Goal: Book appointment/travel/reservation

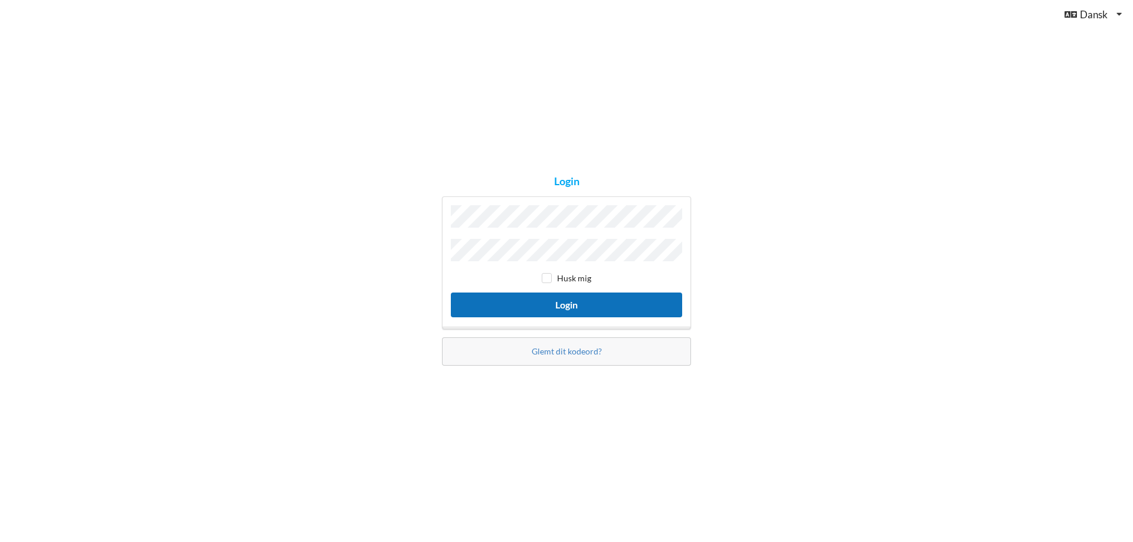
click at [549, 309] on button "Login" at bounding box center [566, 305] width 231 height 24
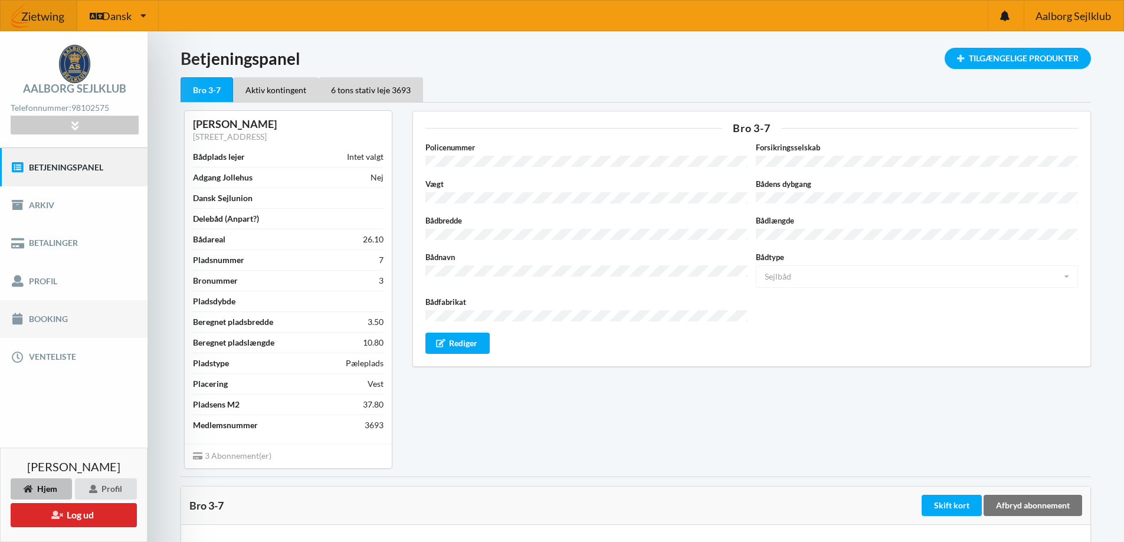
click at [58, 313] on link "Booking" at bounding box center [73, 319] width 147 height 38
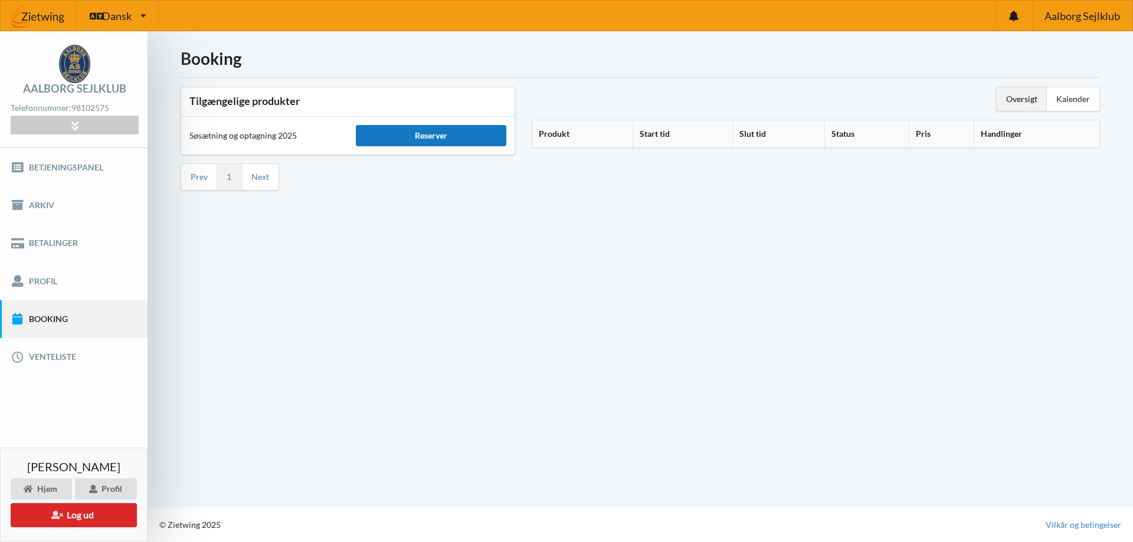
click at [439, 131] on div "Reserver" at bounding box center [431, 135] width 150 height 21
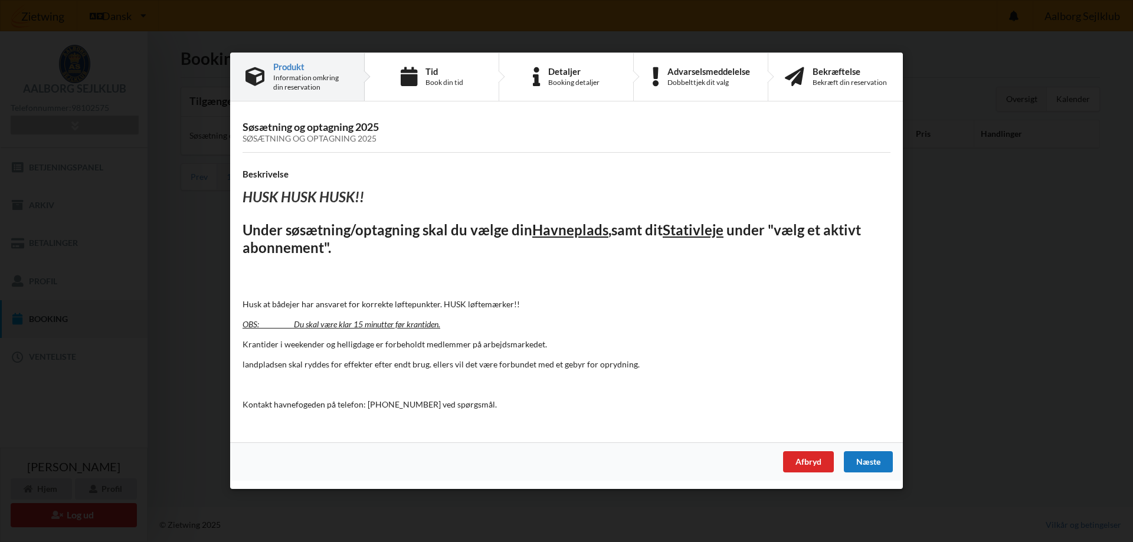
click at [868, 459] on div "Næste" at bounding box center [868, 462] width 49 height 21
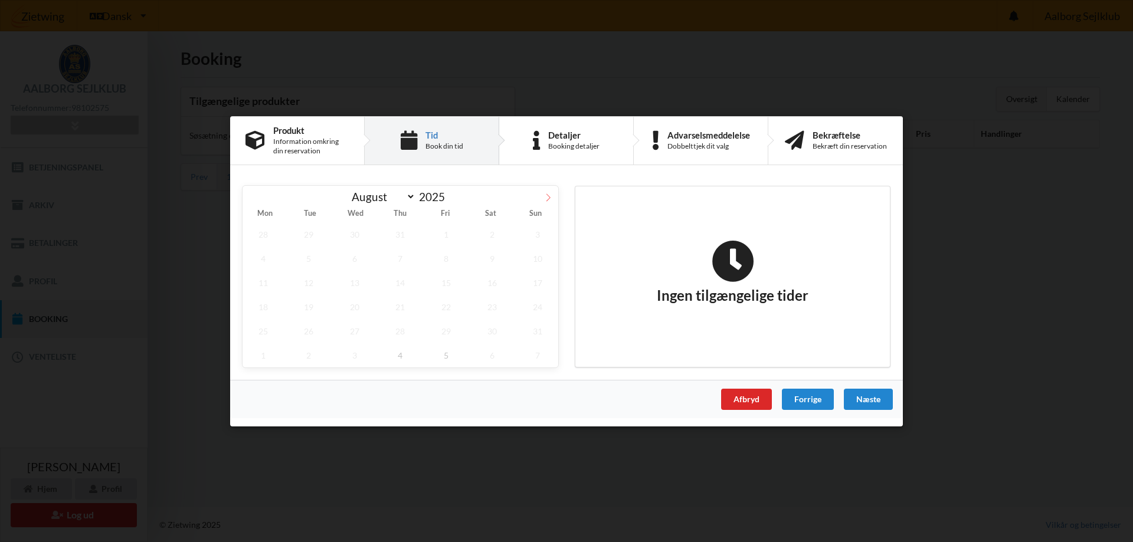
click at [549, 196] on icon at bounding box center [548, 197] width 8 height 8
click at [447, 304] on span "26" at bounding box center [445, 306] width 41 height 24
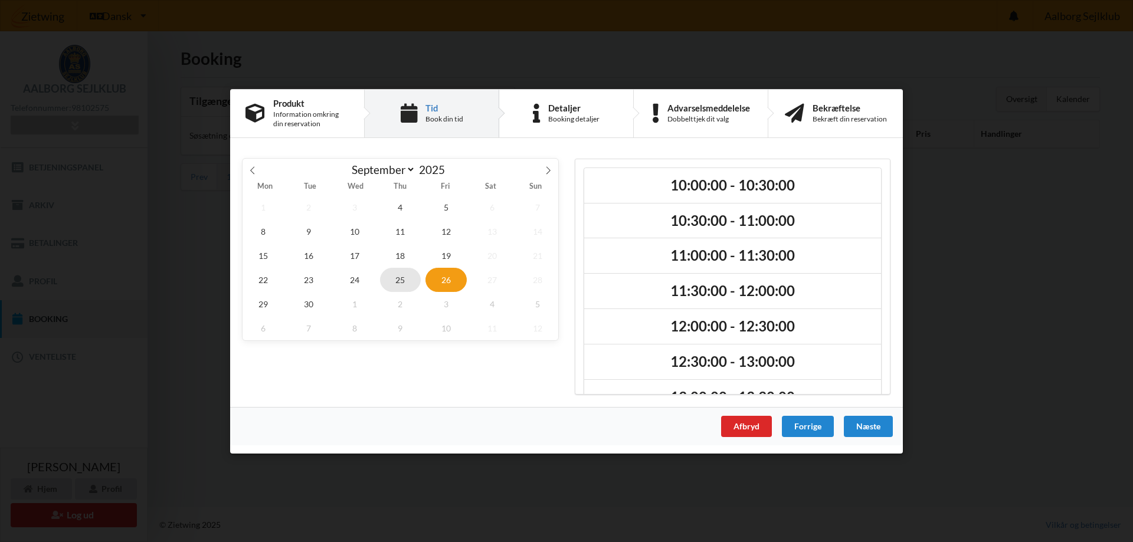
click at [393, 273] on span "25" at bounding box center [400, 279] width 41 height 24
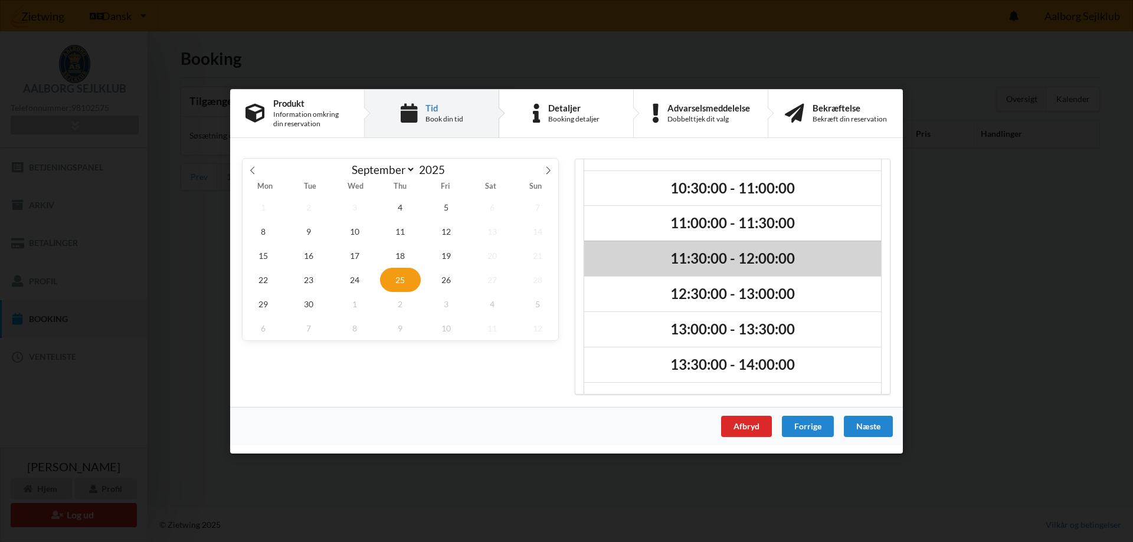
scroll to position [65, 0]
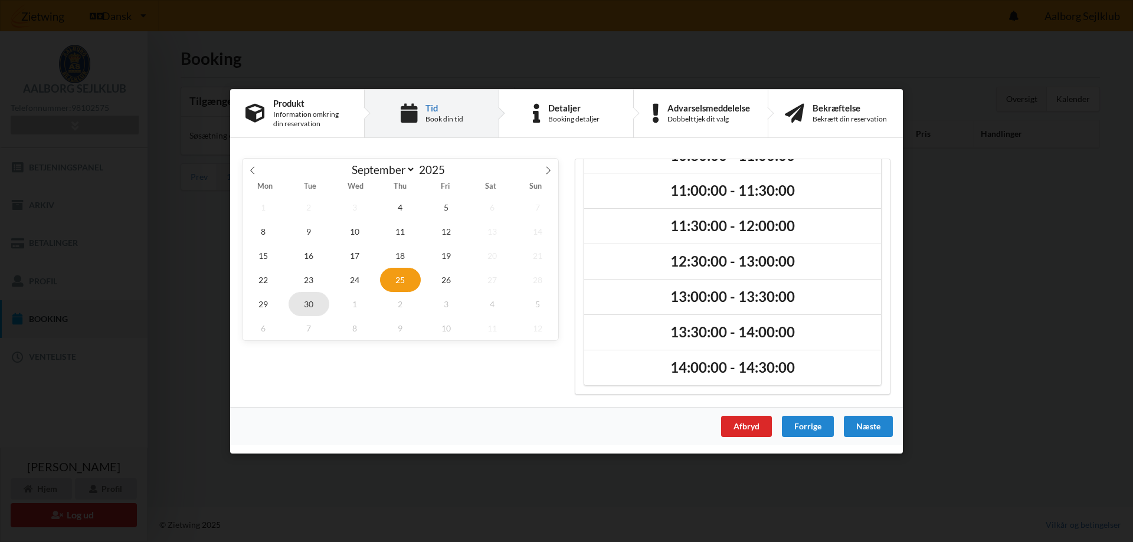
click at [300, 301] on span "30" at bounding box center [308, 303] width 41 height 24
click at [263, 305] on span "29" at bounding box center [262, 303] width 41 height 24
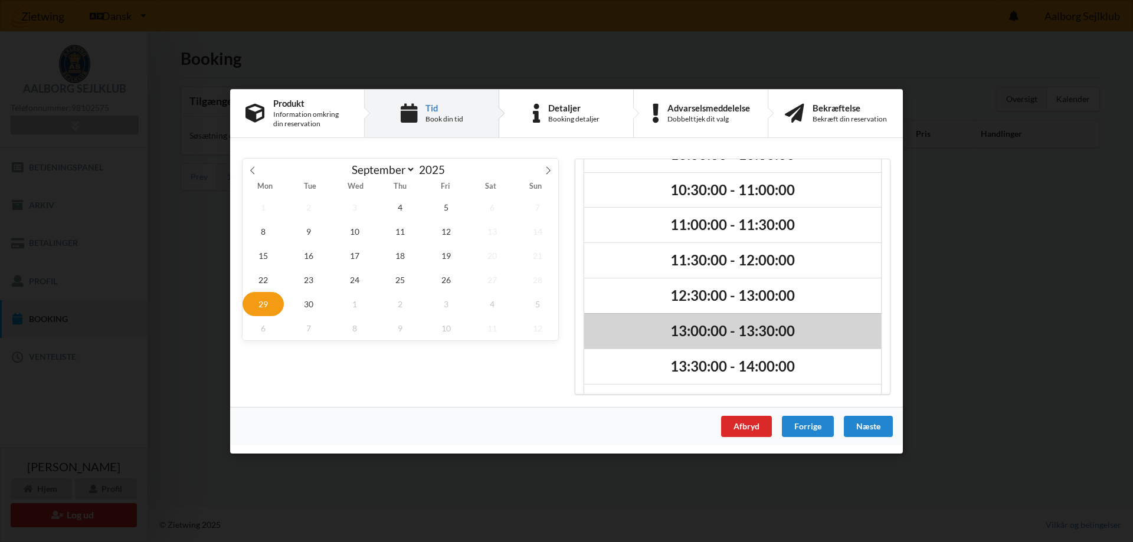
scroll to position [0, 0]
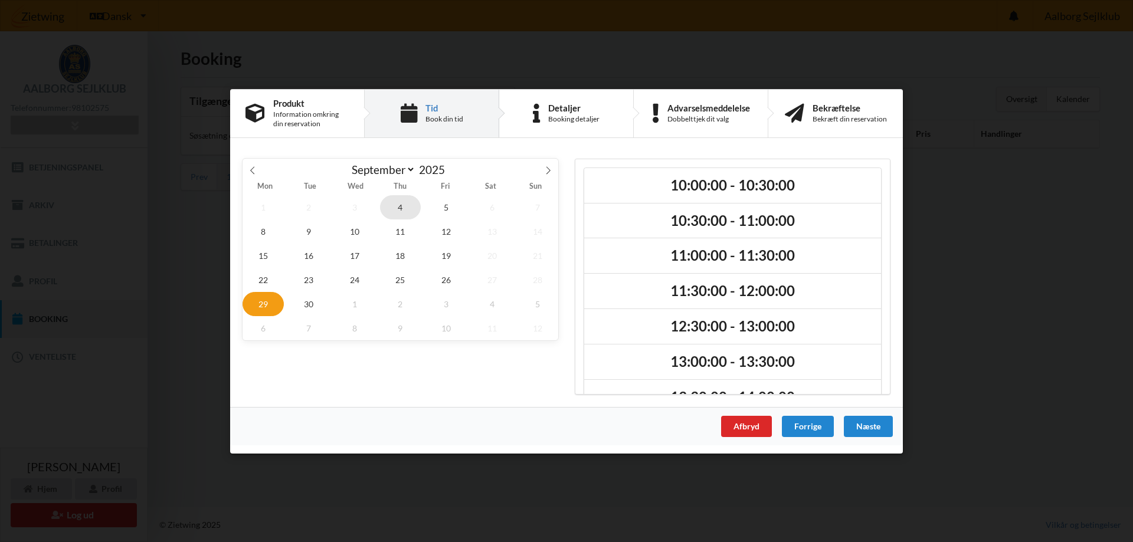
click at [403, 209] on span "4" at bounding box center [400, 207] width 41 height 24
click at [549, 172] on icon at bounding box center [548, 170] width 4 height 8
click at [491, 209] on span "4" at bounding box center [491, 207] width 41 height 24
click at [256, 171] on icon at bounding box center [252, 170] width 8 height 8
click at [307, 297] on span "30" at bounding box center [308, 303] width 41 height 24
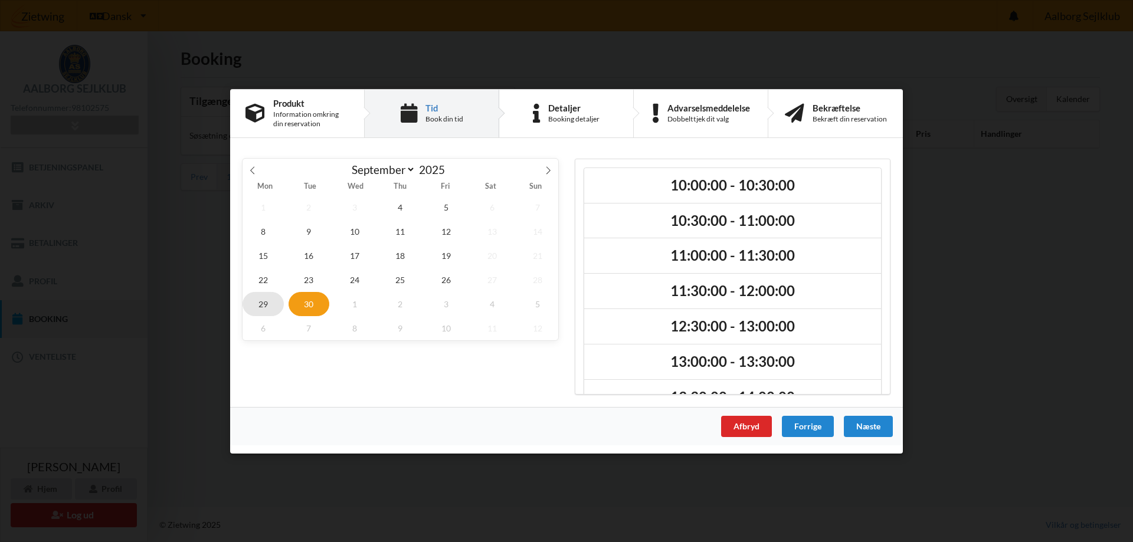
click at [265, 301] on span "29" at bounding box center [262, 303] width 41 height 24
click at [398, 281] on span "25" at bounding box center [400, 279] width 41 height 24
click at [399, 249] on span "18" at bounding box center [400, 255] width 41 height 24
click at [448, 252] on span "19" at bounding box center [445, 255] width 41 height 24
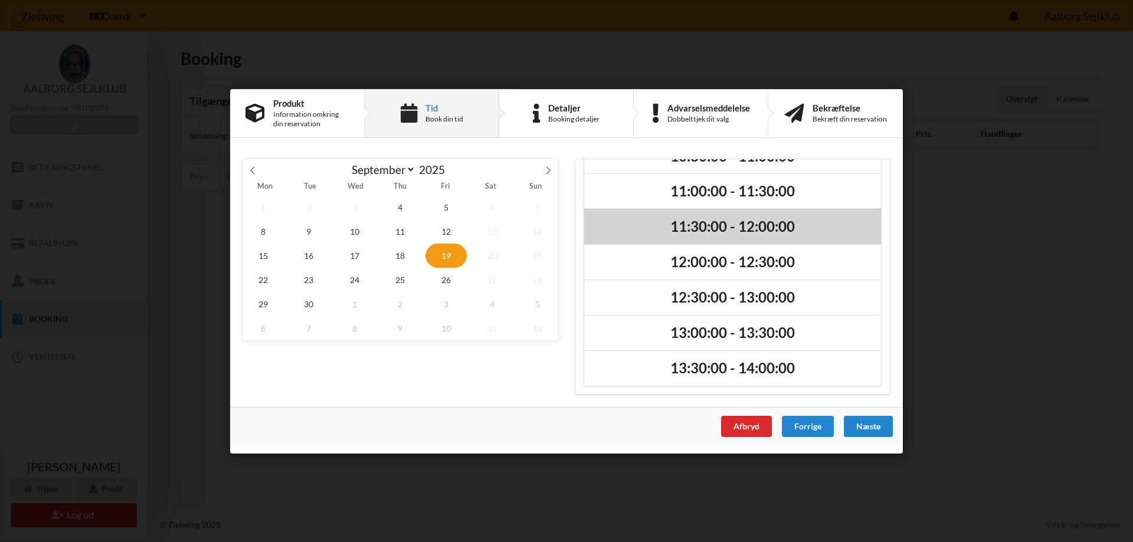
scroll to position [65, 0]
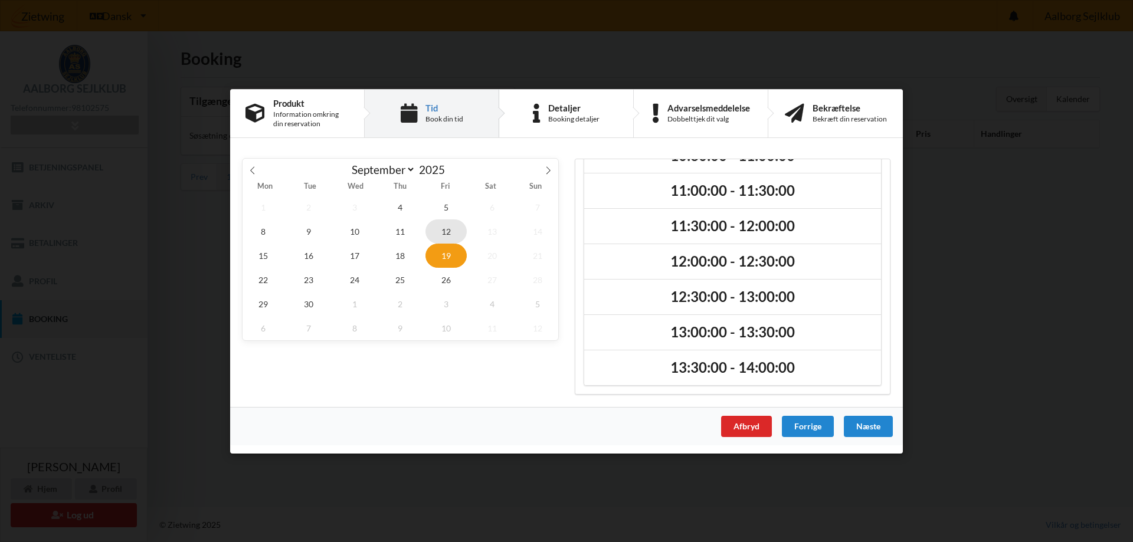
click at [448, 234] on span "12" at bounding box center [445, 231] width 41 height 24
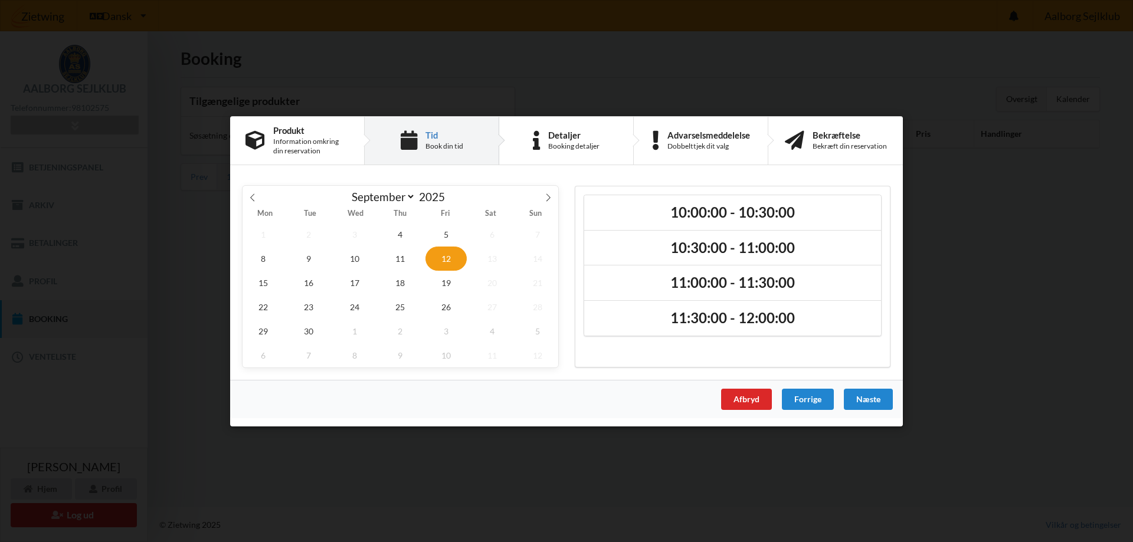
scroll to position [0, 0]
click at [446, 231] on span "5" at bounding box center [445, 234] width 41 height 24
click at [445, 280] on span "19" at bounding box center [445, 282] width 41 height 24
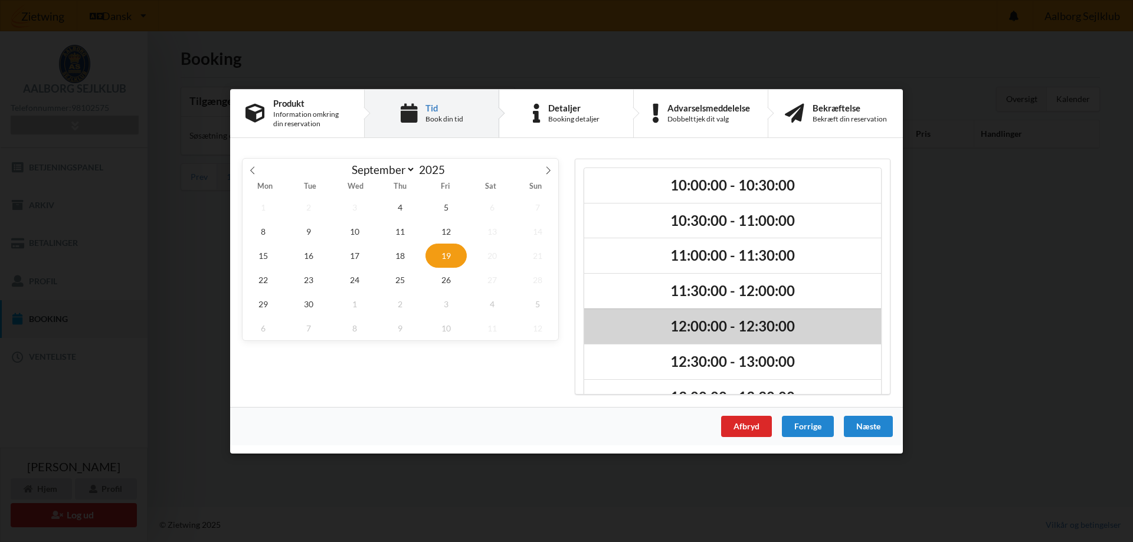
scroll to position [65, 0]
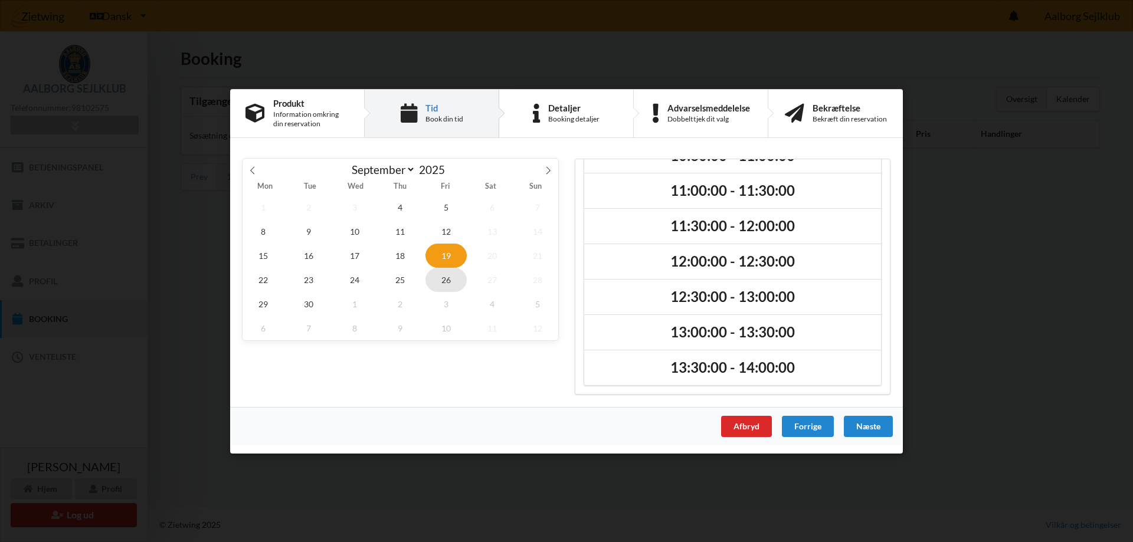
click at [451, 279] on span "26" at bounding box center [445, 279] width 41 height 24
click at [547, 172] on icon at bounding box center [548, 170] width 8 height 8
click at [498, 206] on span "4" at bounding box center [491, 207] width 41 height 24
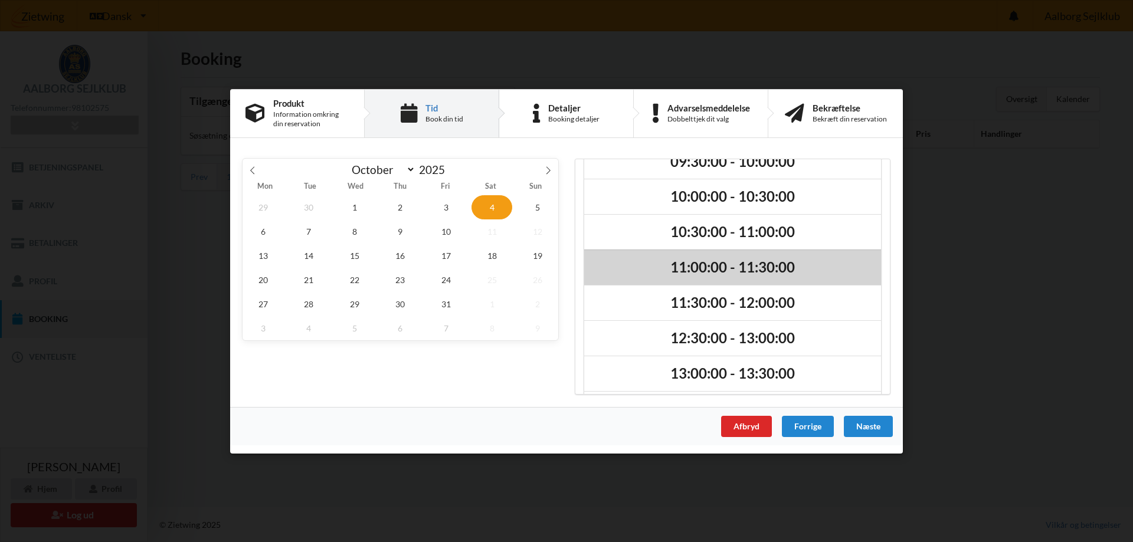
scroll to position [0, 0]
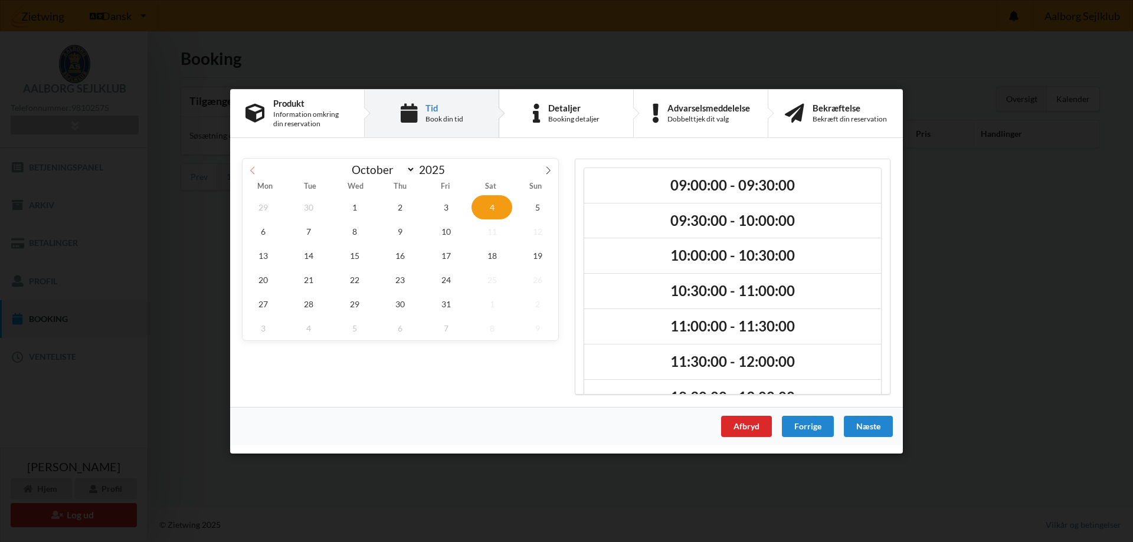
click at [250, 168] on icon at bounding box center [252, 170] width 8 height 8
click at [448, 253] on span "19" at bounding box center [445, 255] width 41 height 24
click at [484, 301] on span "4" at bounding box center [491, 303] width 41 height 24
select select "9"
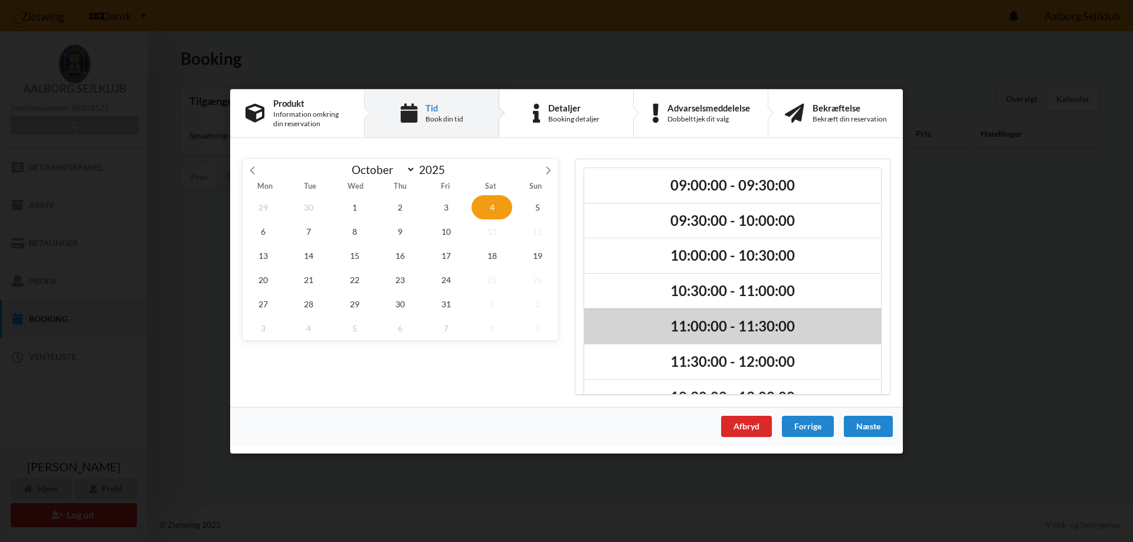
click at [683, 324] on h2 "11:00:00 - 11:30:00" at bounding box center [732, 326] width 280 height 18
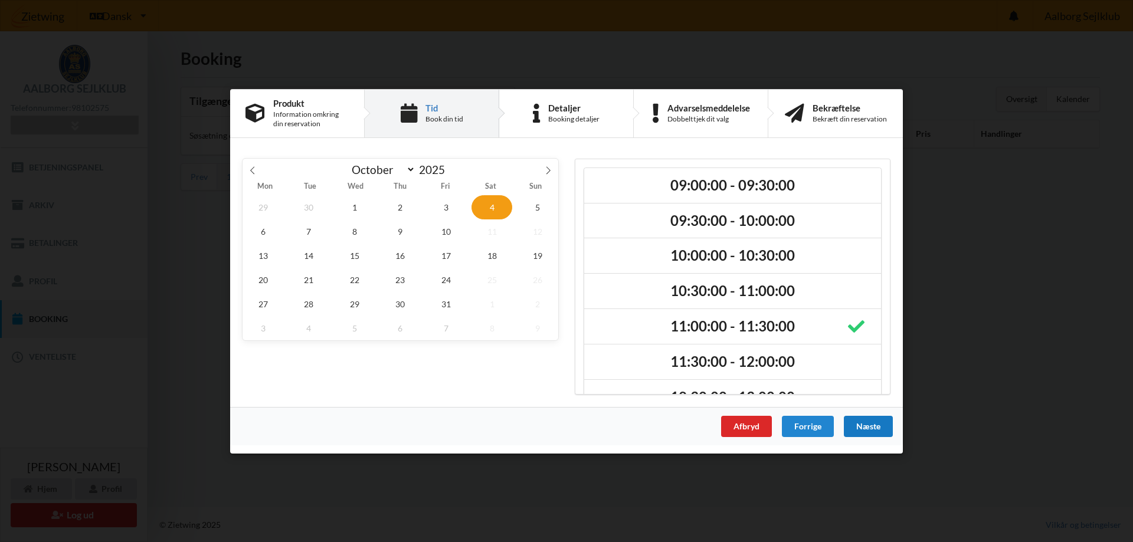
click at [871, 425] on div "Næste" at bounding box center [868, 425] width 49 height 21
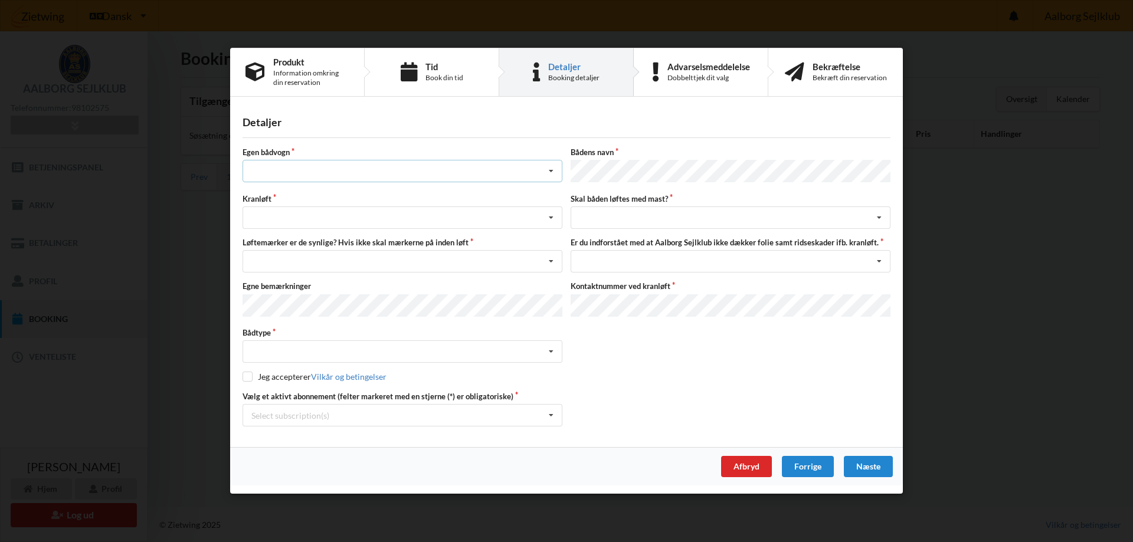
click at [496, 171] on div "Intet valg ja nej" at bounding box center [402, 171] width 320 height 22
click at [365, 237] on div "nej" at bounding box center [402, 237] width 319 height 22
click at [527, 215] on div "Søsætning Optagning" at bounding box center [402, 218] width 320 height 22
click at [320, 263] on div "Optagning" at bounding box center [402, 262] width 319 height 22
click at [513, 263] on div "Nej, jeg kontakter havnekontoret inden løft og får dem sat på Ja, mine mærker e…" at bounding box center [402, 262] width 320 height 22
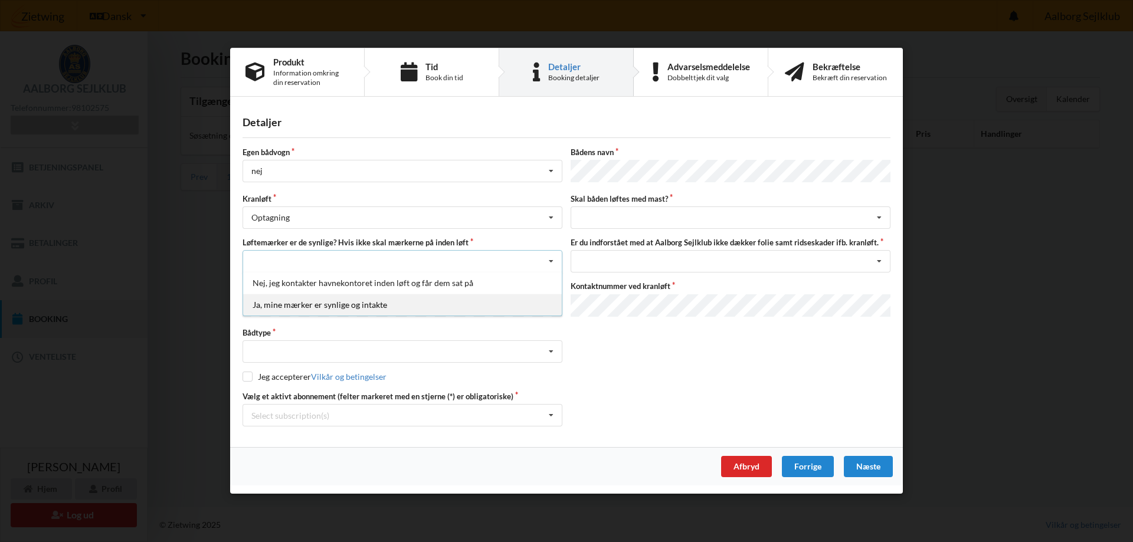
click at [390, 304] on div "Ja, mine mærker er synlige og intakte" at bounding box center [402, 305] width 319 height 22
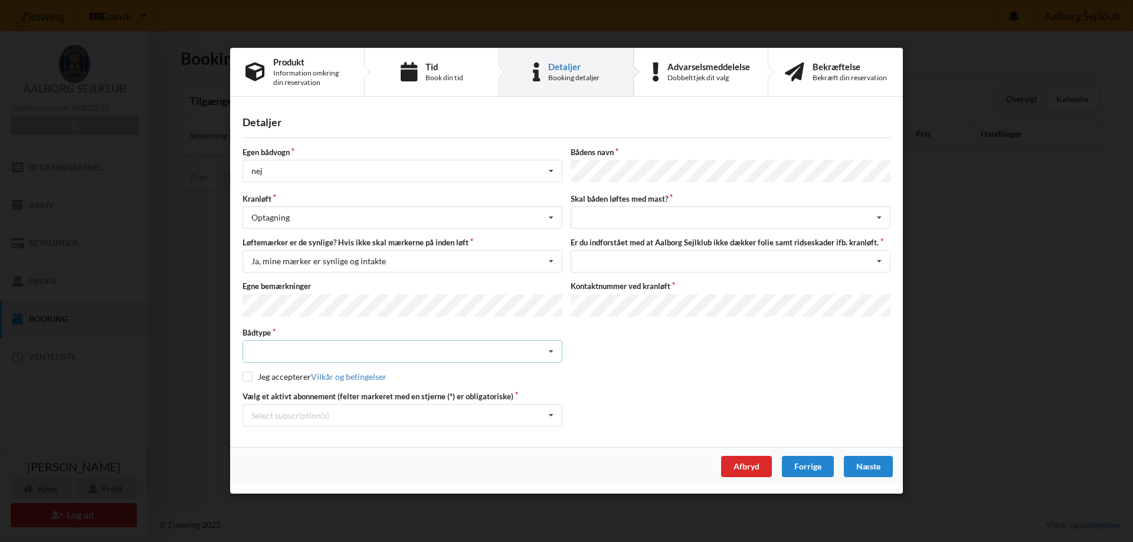
click at [538, 356] on div "Intet valgt Sejlbåd Motorbåd Motorsejler [PERSON_NAME]" at bounding box center [402, 352] width 320 height 22
click at [317, 393] on div "Sejlbåd" at bounding box center [402, 396] width 319 height 22
click at [244, 375] on input "checkbox" at bounding box center [247, 377] width 10 height 10
checkbox input "true"
click at [533, 412] on div "Select subscription(s) Aktiv kontingent * Bro 3-7 * 6 tons stativ leje 3693" at bounding box center [402, 416] width 320 height 22
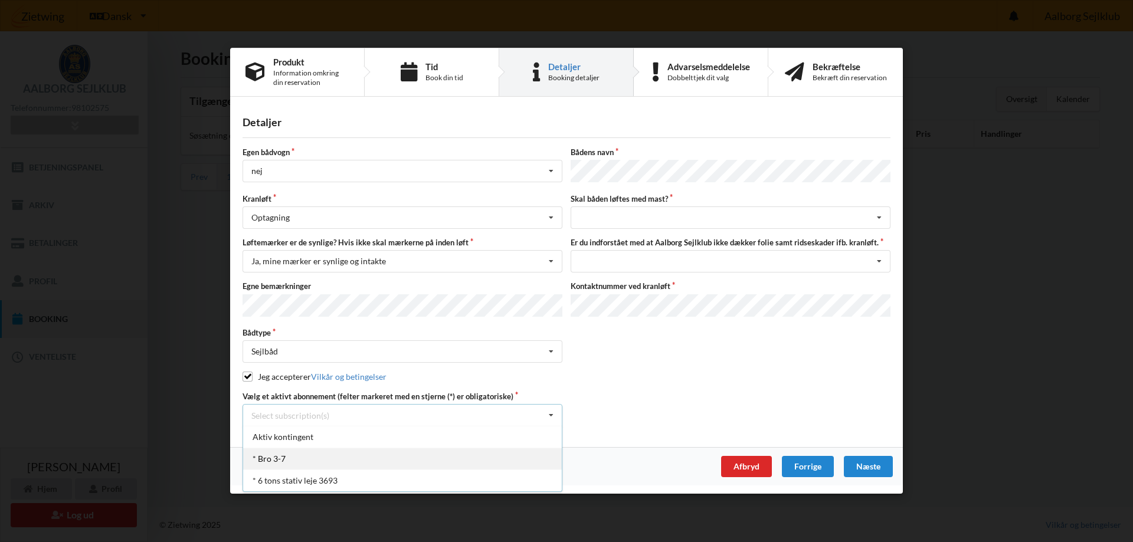
click at [301, 455] on div "* Bro 3-7" at bounding box center [402, 459] width 319 height 22
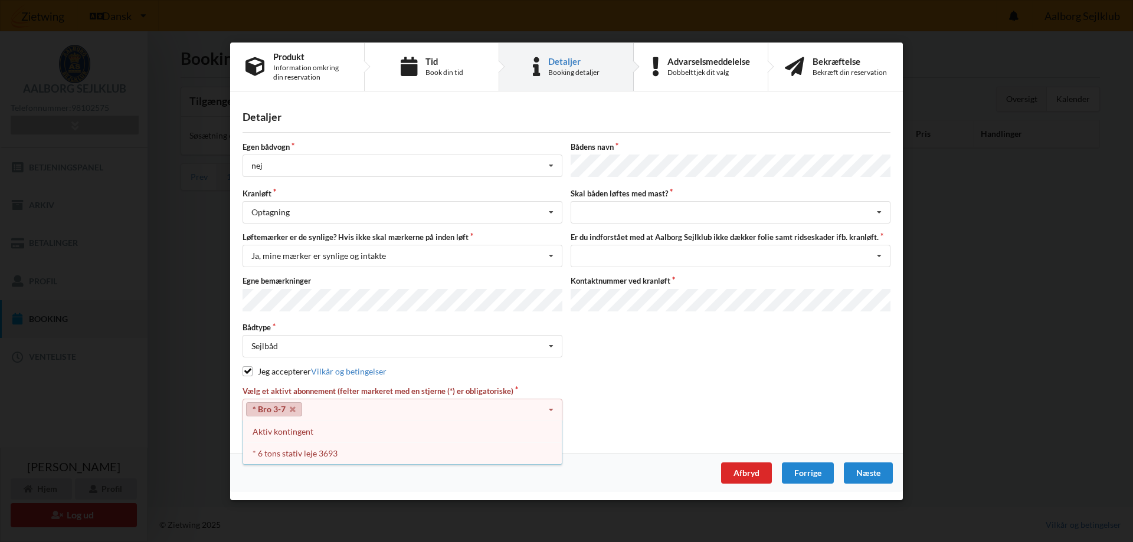
click at [674, 388] on div "Vælg et aktivt abonnement (felter markeret med en stjerne (*) er obligatoriske)…" at bounding box center [566, 409] width 656 height 47
click at [550, 408] on icon at bounding box center [551, 410] width 18 height 22
click at [549, 405] on icon at bounding box center [551, 410] width 18 height 22
click at [320, 448] on div "* 6 tons stativ leje 3693" at bounding box center [402, 453] width 319 height 22
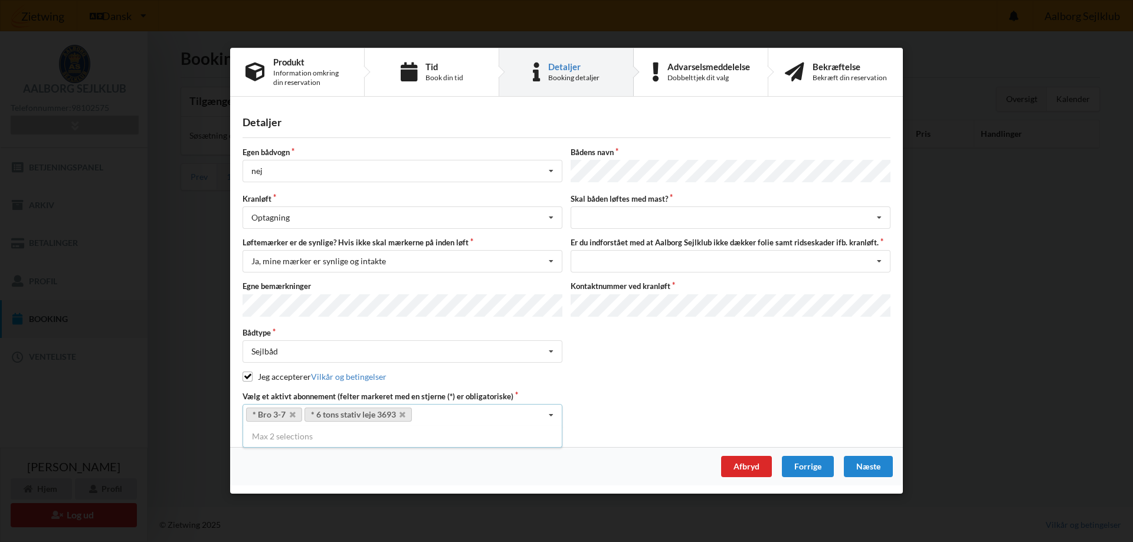
drag, startPoint x: 612, startPoint y: 411, endPoint x: 622, endPoint y: 410, distance: 10.6
click at [614, 410] on div "Vælg et aktivt abonnement (felter markeret med en stjerne (*) er obligatoriske)…" at bounding box center [566, 408] width 656 height 35
click at [834, 221] on div "intet valg ja nej" at bounding box center [730, 218] width 320 height 22
click at [652, 271] on div "ja" at bounding box center [730, 262] width 319 height 22
click at [795, 258] on div "Jeg har tæpper med og tager selv ansvaret for eventuelle folie samt ridseskader…" at bounding box center [730, 262] width 320 height 22
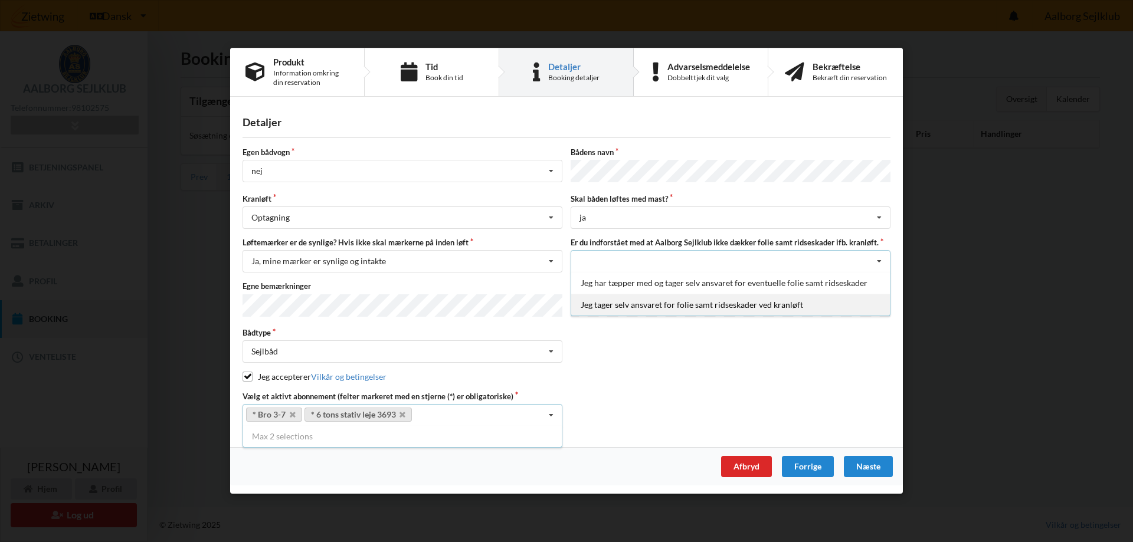
click at [688, 306] on div "Jeg tager selv ansvaret for folie samt ridseskader ved kranløft" at bounding box center [730, 305] width 319 height 22
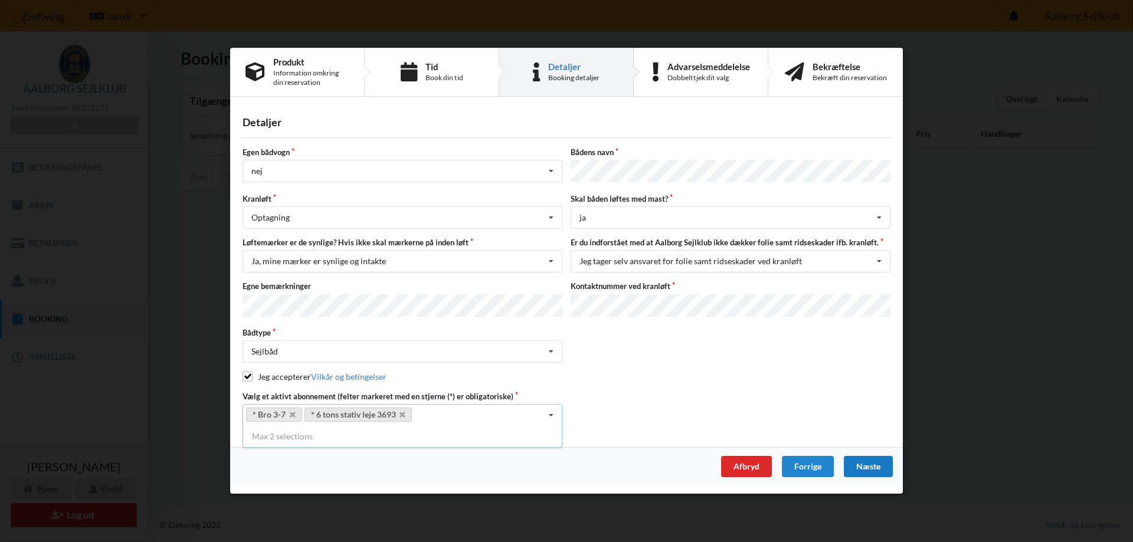
click at [876, 468] on div "Næste" at bounding box center [868, 467] width 49 height 21
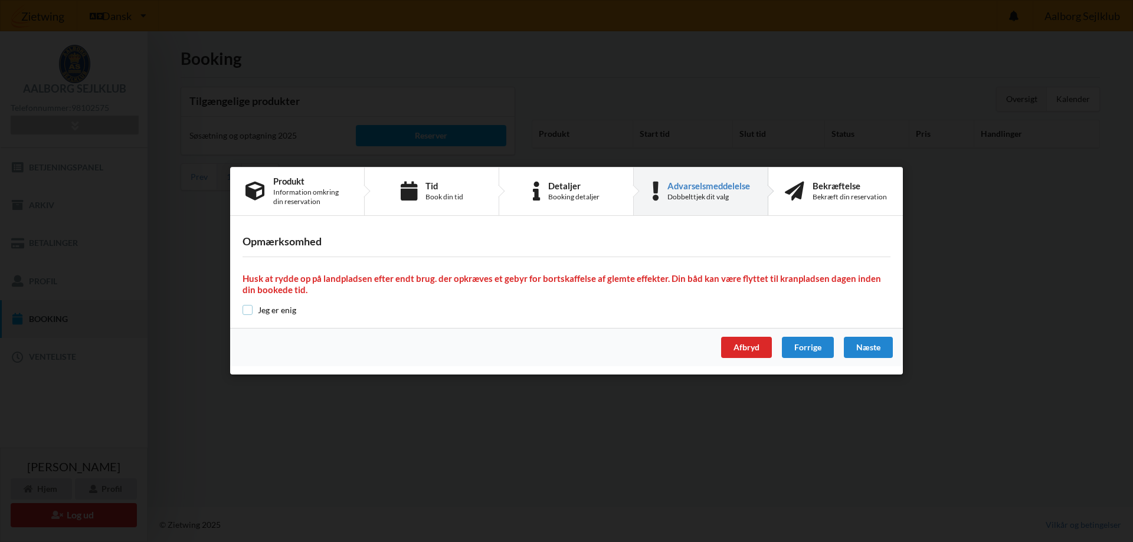
click at [247, 311] on input "checkbox" at bounding box center [247, 310] width 10 height 10
checkbox input "true"
click at [868, 345] on div "Næste" at bounding box center [868, 347] width 49 height 21
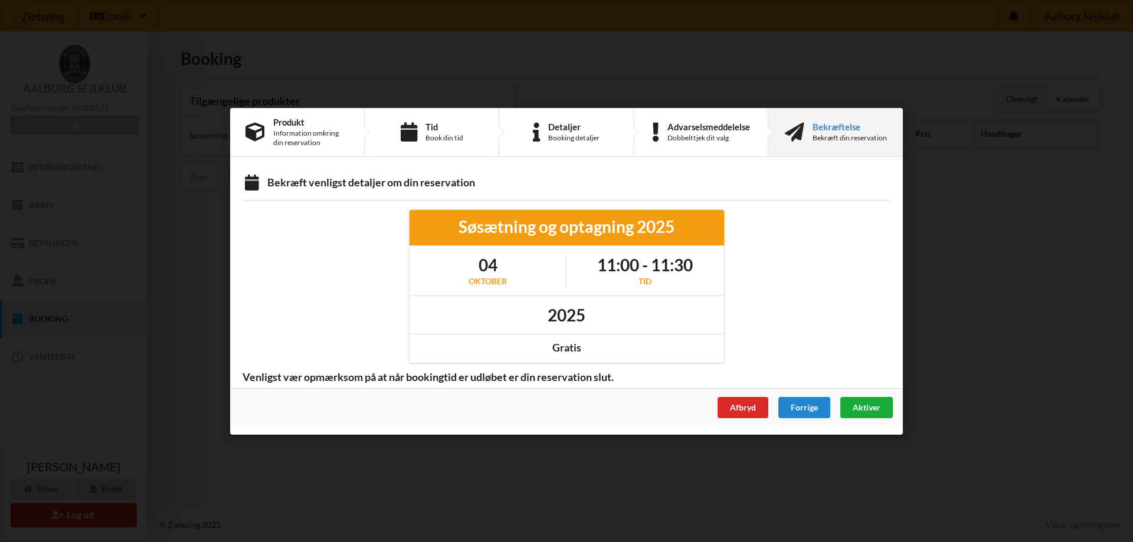
click at [874, 406] on span "Aktiver" at bounding box center [866, 407] width 28 height 10
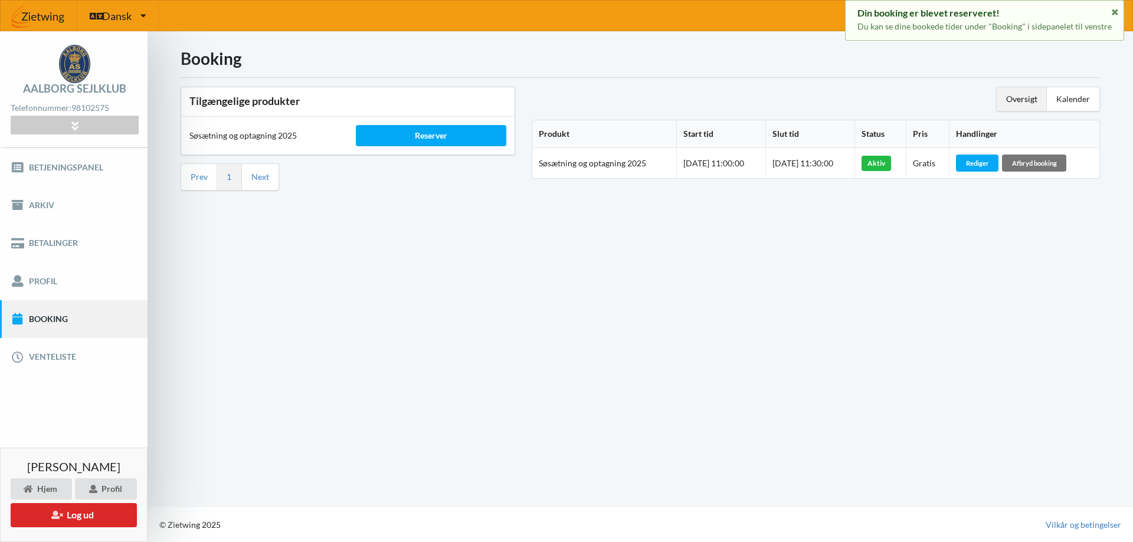
click at [725, 339] on div "Booking Tilgængelige produkter Søsætning og optagning 2025 Reserver Prev 1 Next…" at bounding box center [639, 269] width 985 height 476
click at [618, 98] on div "Oversigt Kalender" at bounding box center [816, 99] width 568 height 25
click at [601, 275] on div "Booking Tilgængelige produkter Søsætning og optagning 2025 Reserver Prev 1 Next…" at bounding box center [639, 269] width 985 height 476
